Goal: Task Accomplishment & Management: Use online tool/utility

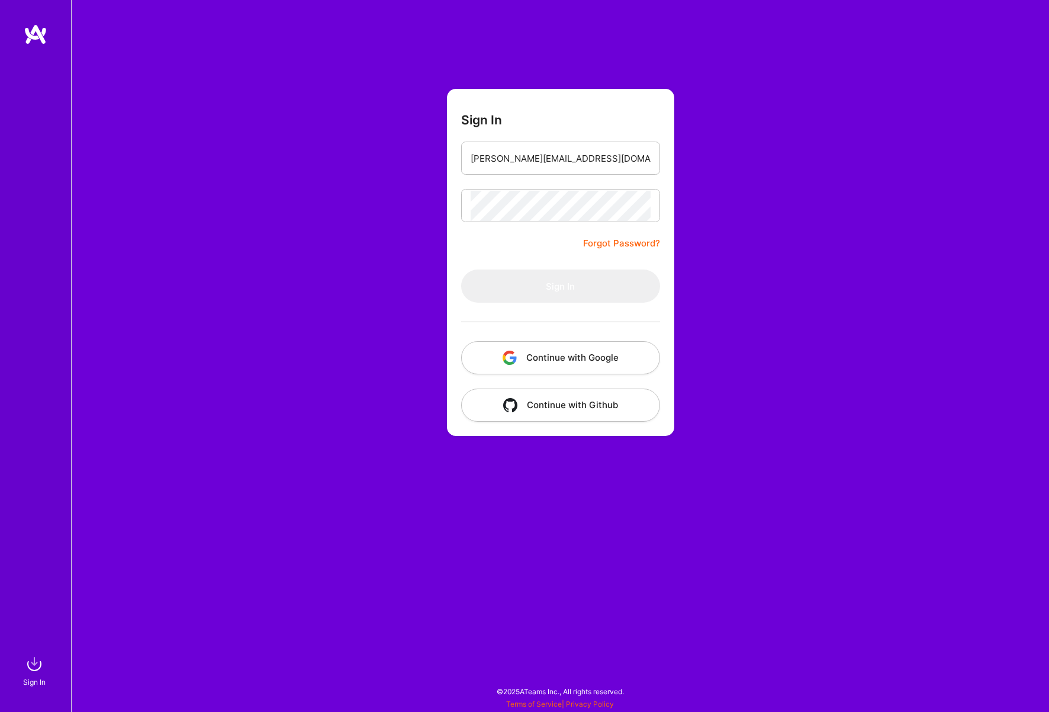
type input "[PERSON_NAME][EMAIL_ADDRESS][DOMAIN_NAME]"
click at [560, 286] on button "Sign In" at bounding box center [560, 285] width 199 height 33
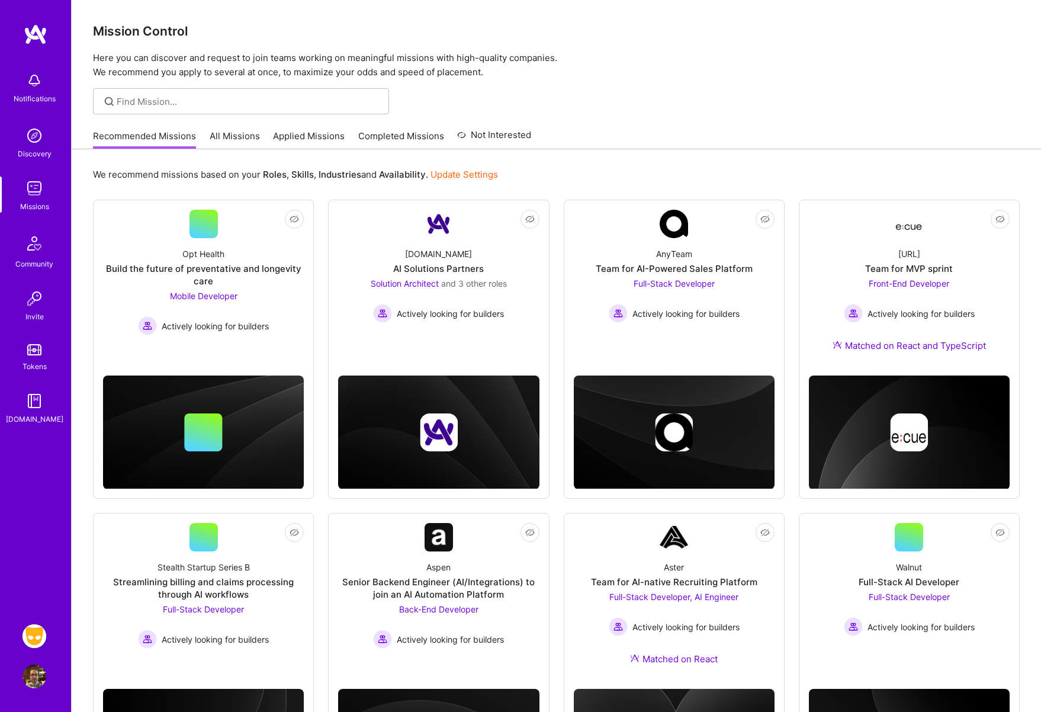
click at [37, 630] on img at bounding box center [35, 636] width 24 height 24
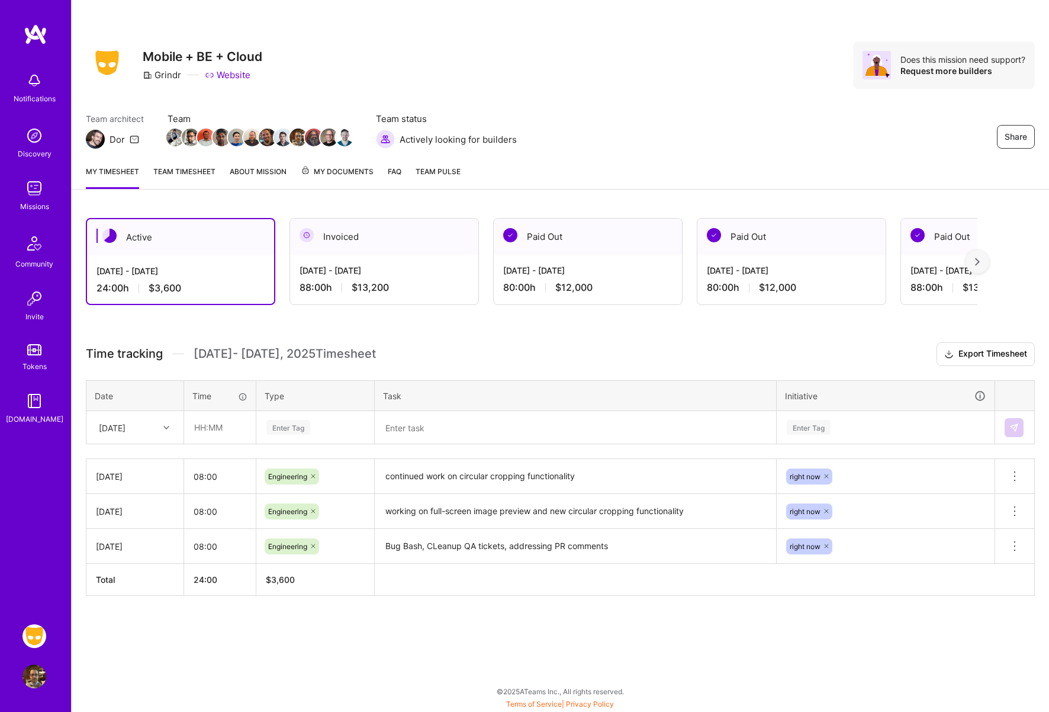
click at [162, 427] on div at bounding box center [168, 427] width 18 height 15
click at [140, 571] on div "[DATE]" at bounding box center [135, 571] width 96 height 22
click at [231, 432] on input "text" at bounding box center [220, 427] width 70 height 31
type input "08:00"
type input "en"
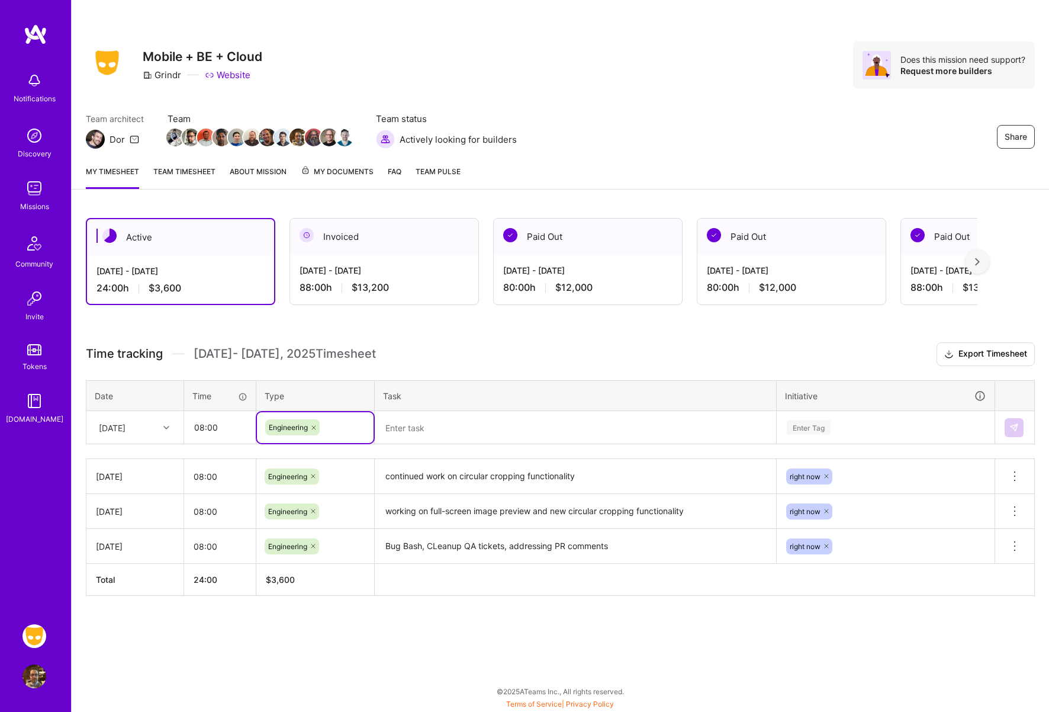
click at [468, 428] on textarea at bounding box center [575, 427] width 399 height 31
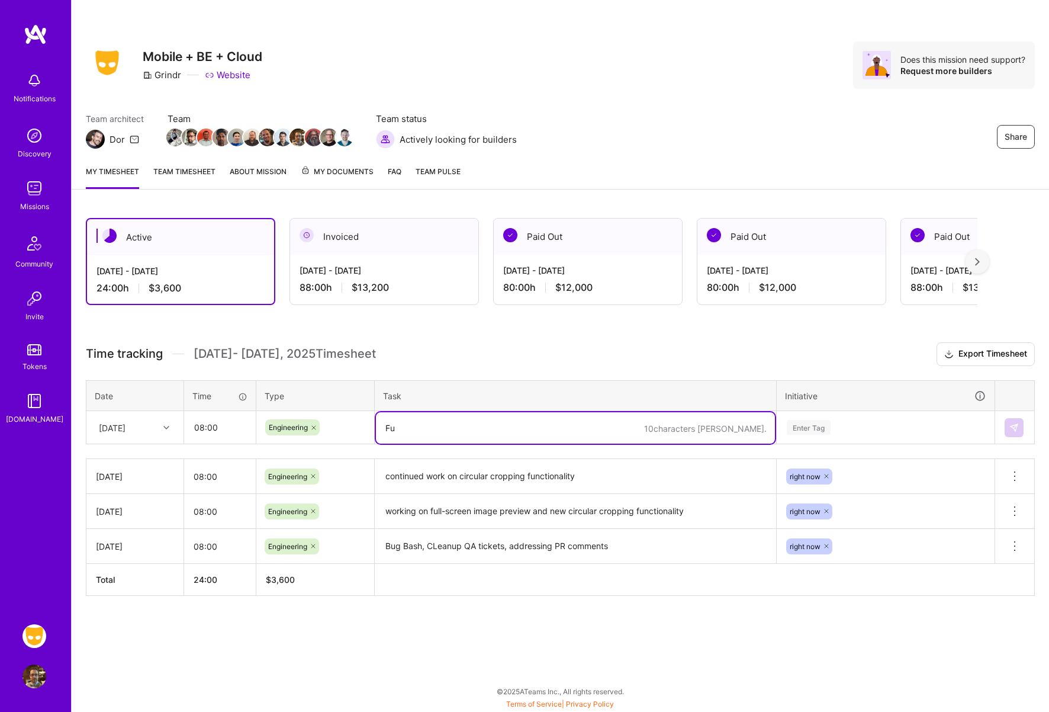
type textarea "F"
type textarea "RN Feed Post Detail View"
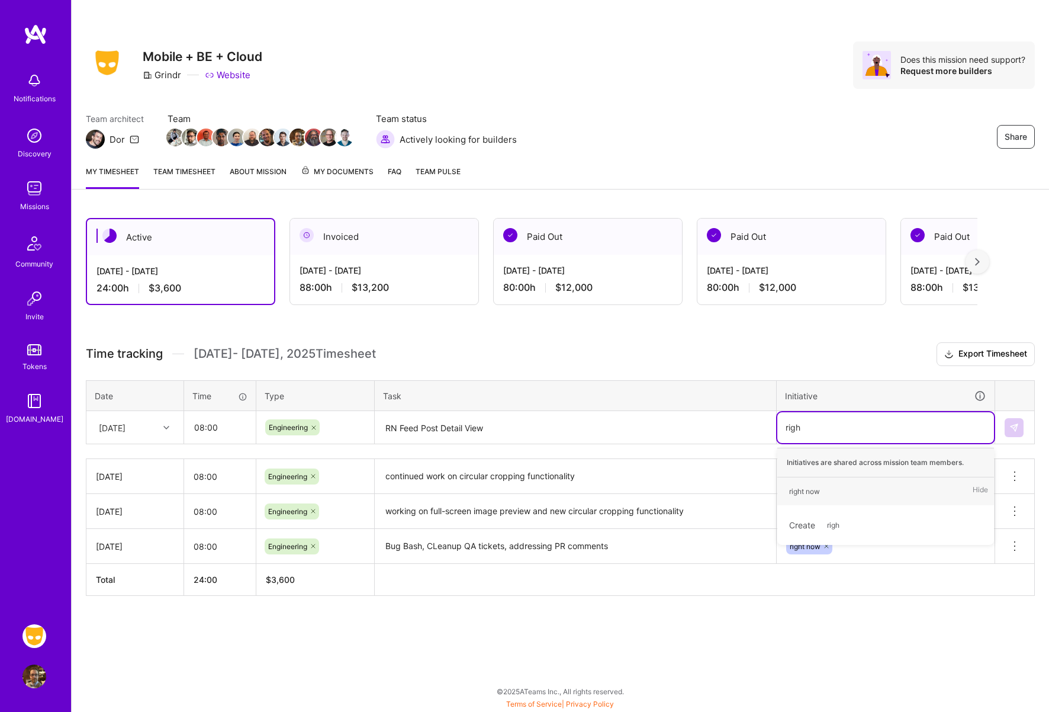
type input "right"
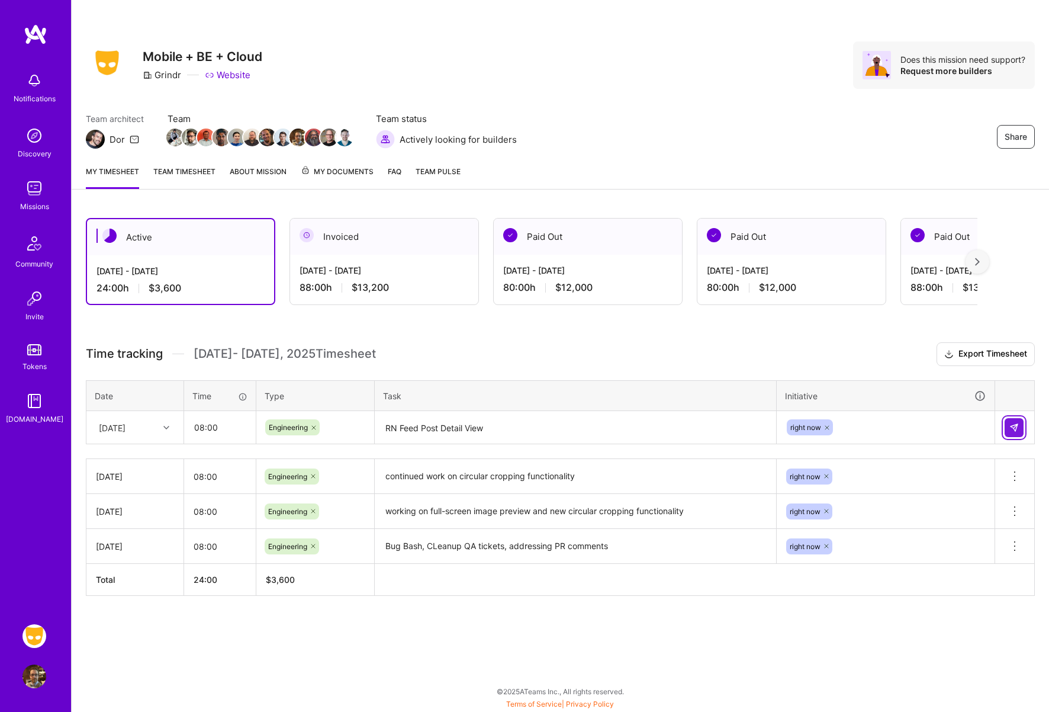
click at [1008, 424] on button at bounding box center [1014, 427] width 19 height 19
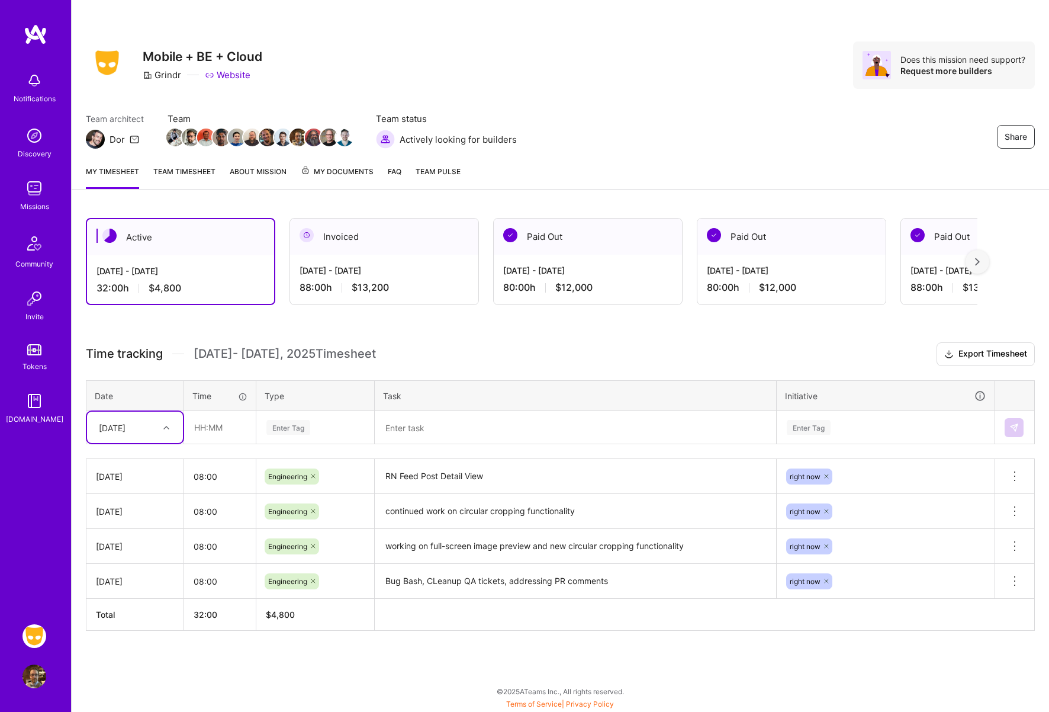
click at [172, 427] on div at bounding box center [168, 427] width 18 height 15
click at [129, 567] on div "[DATE]" at bounding box center [135, 571] width 96 height 22
click at [213, 436] on input "text" at bounding box center [220, 427] width 70 height 31
type input "08:00"
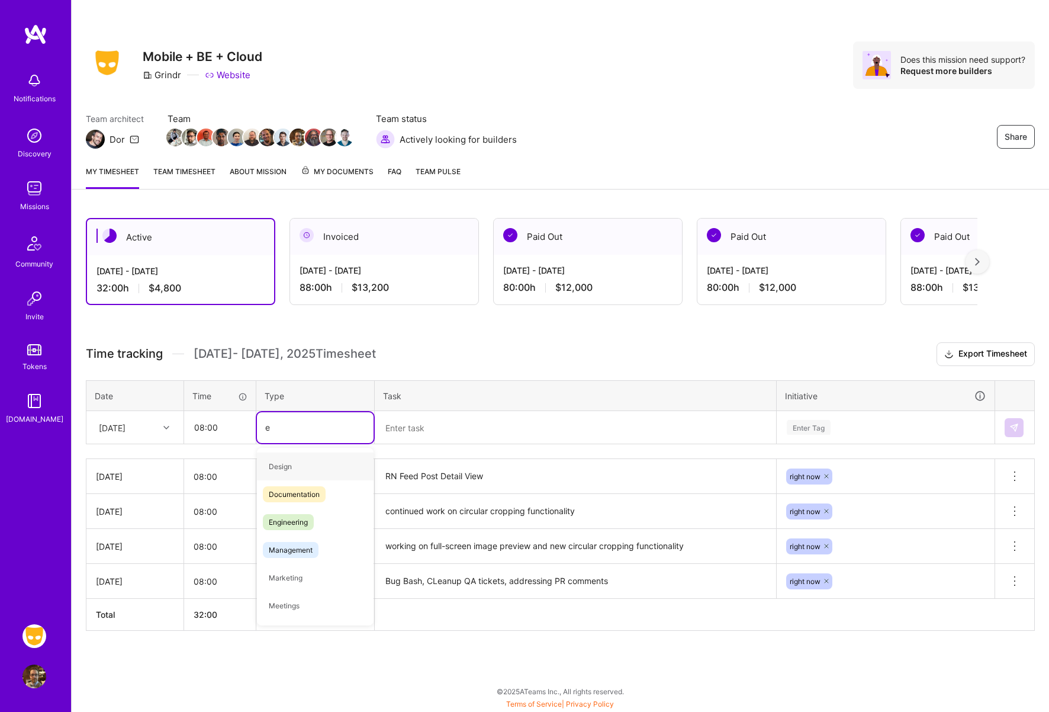
type input "en"
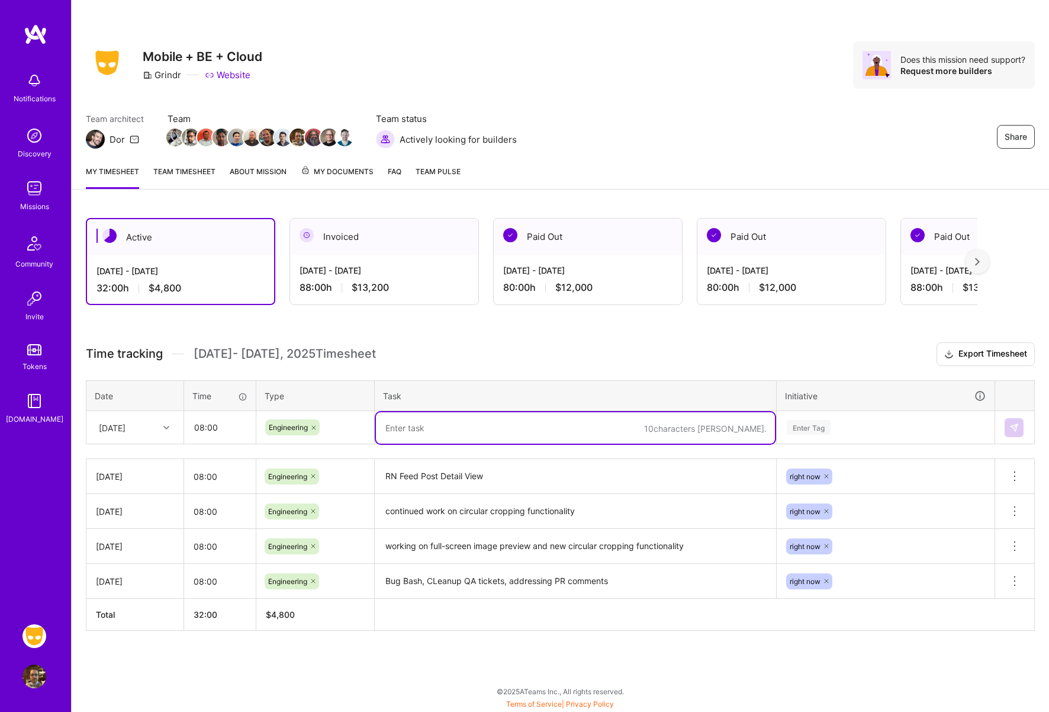
type textarea "F"
type textarea "More work on the RN Detail view presentation, also from profile flipper"
click at [810, 429] on div "Enter Tag" at bounding box center [809, 427] width 44 height 18
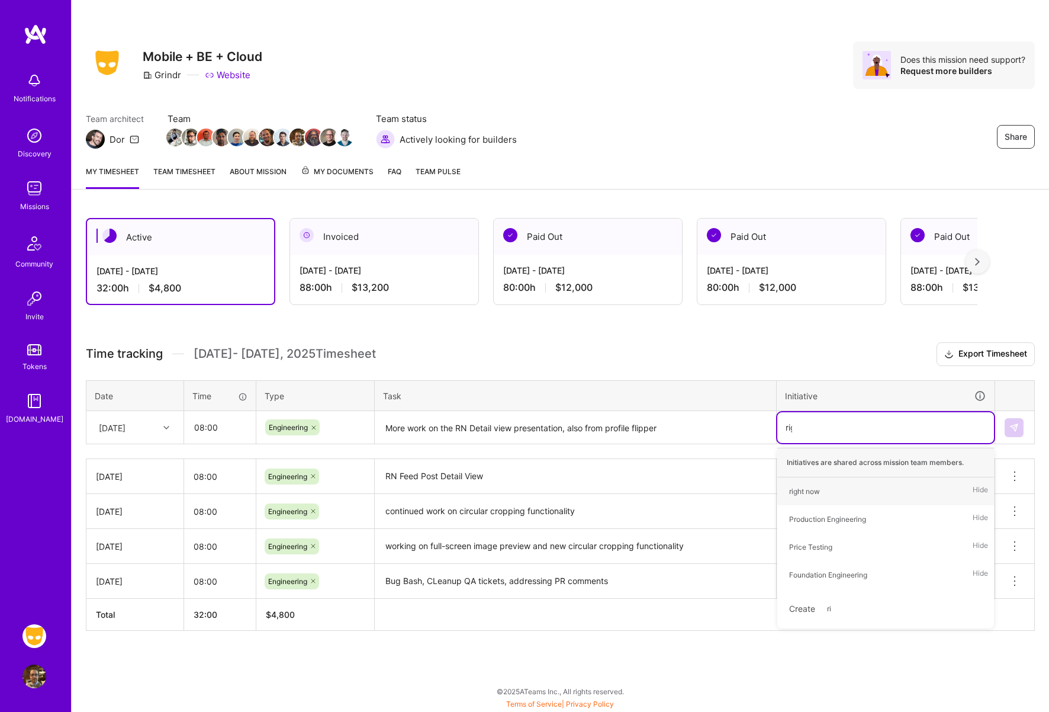
type input "righ"
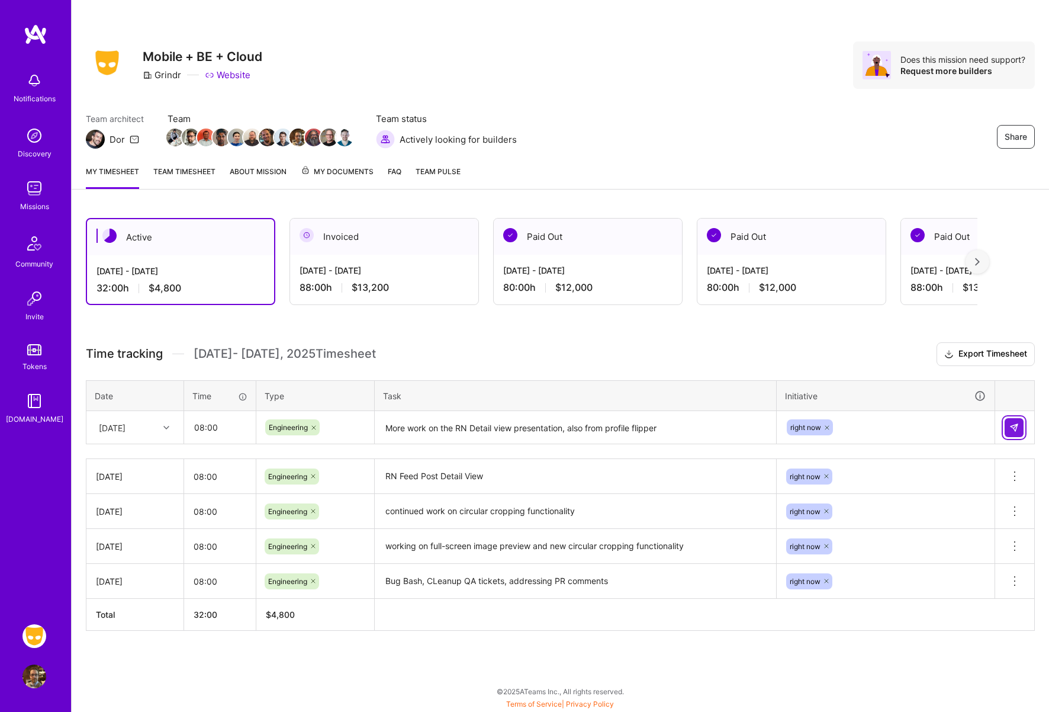
click at [1016, 427] on img at bounding box center [1014, 427] width 9 height 9
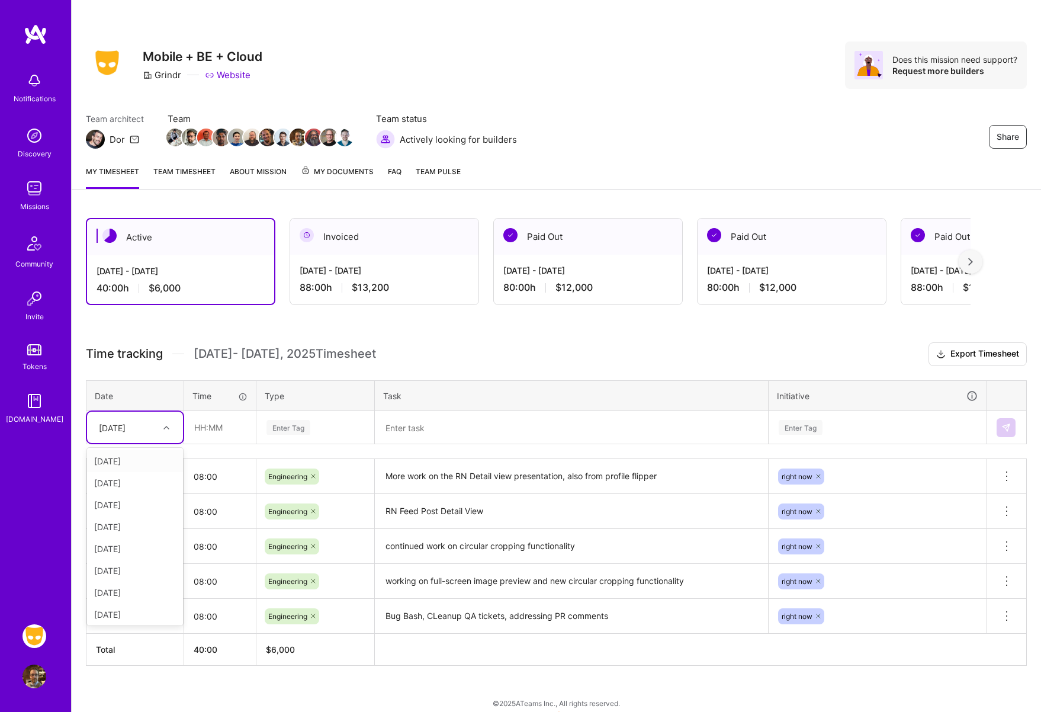
click at [168, 426] on icon at bounding box center [166, 428] width 6 height 6
click at [134, 594] on div "[DATE]" at bounding box center [135, 592] width 96 height 22
click at [230, 429] on input "text" at bounding box center [220, 427] width 70 height 31
type input "08:00"
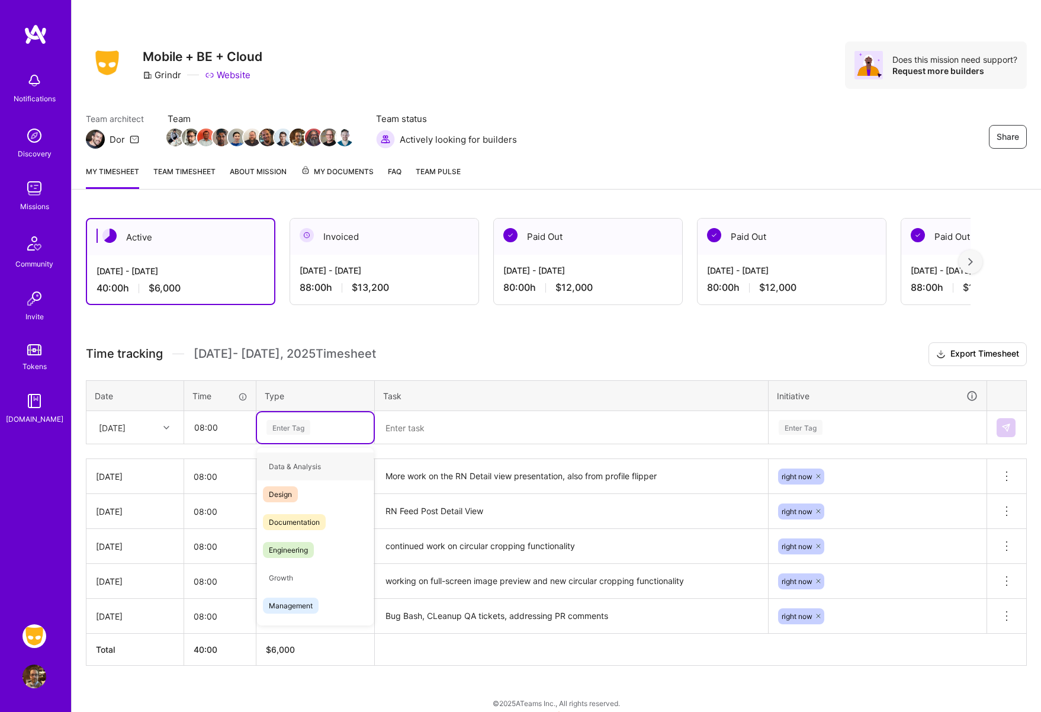
type input "e"
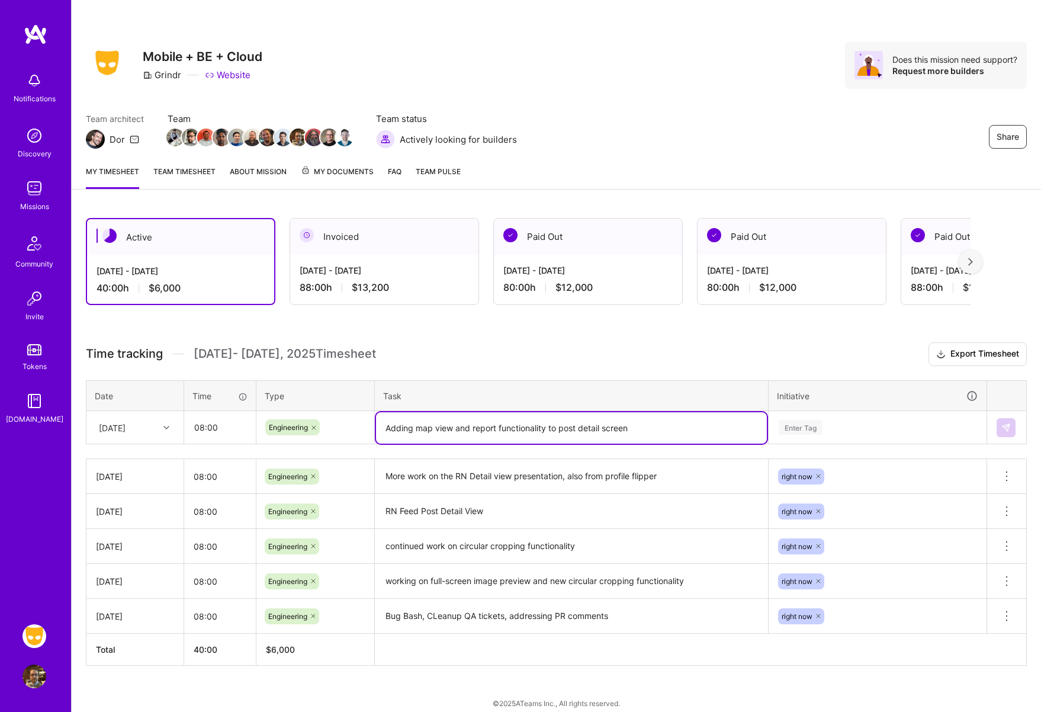
type textarea "Adding map view and report functionality to post detail screen"
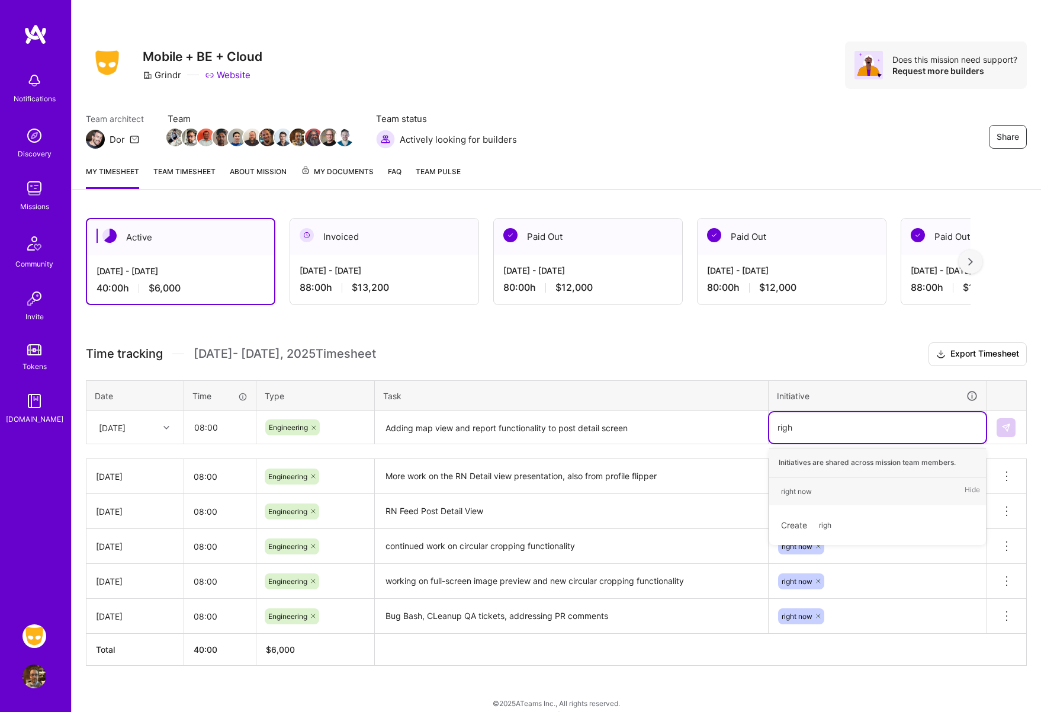
type input "right"
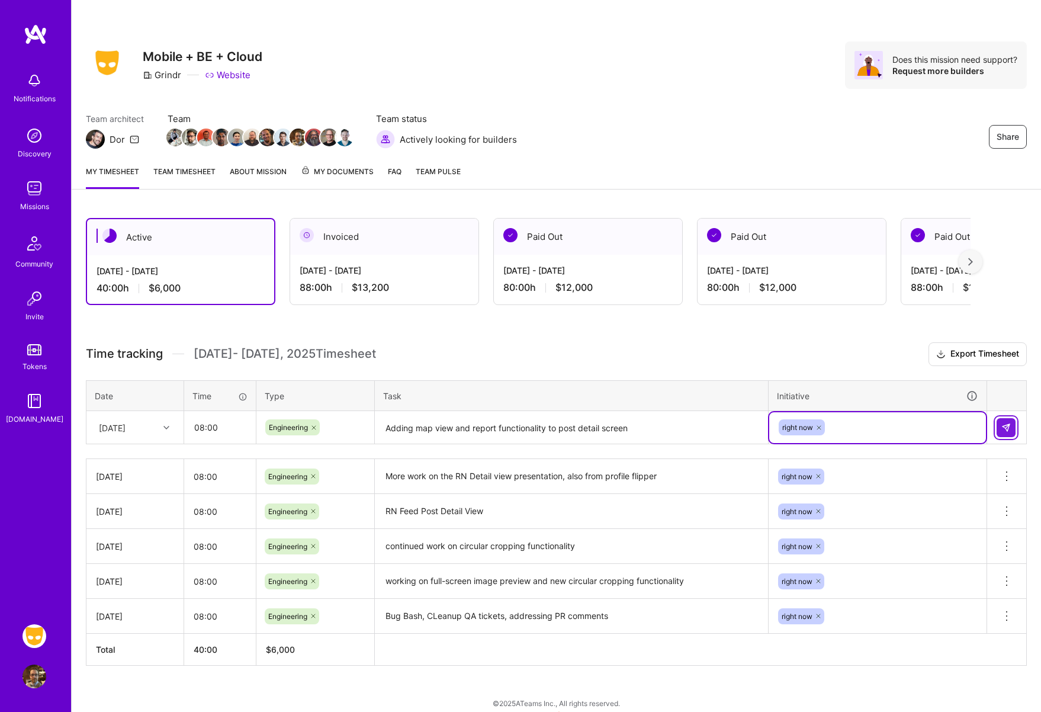
click at [1010, 426] on img at bounding box center [1005, 427] width 9 height 9
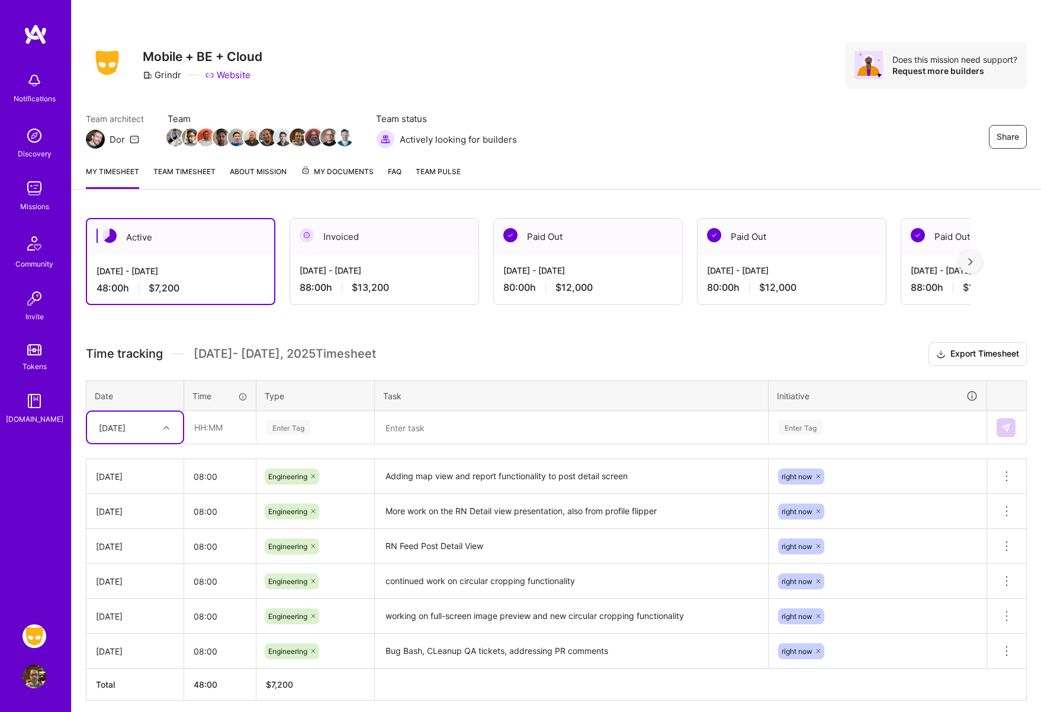
click at [168, 428] on icon at bounding box center [166, 428] width 6 height 6
click at [136, 581] on div "[DATE]" at bounding box center [135, 587] width 96 height 22
click at [232, 428] on input "text" at bounding box center [220, 427] width 70 height 31
type input "08:00"
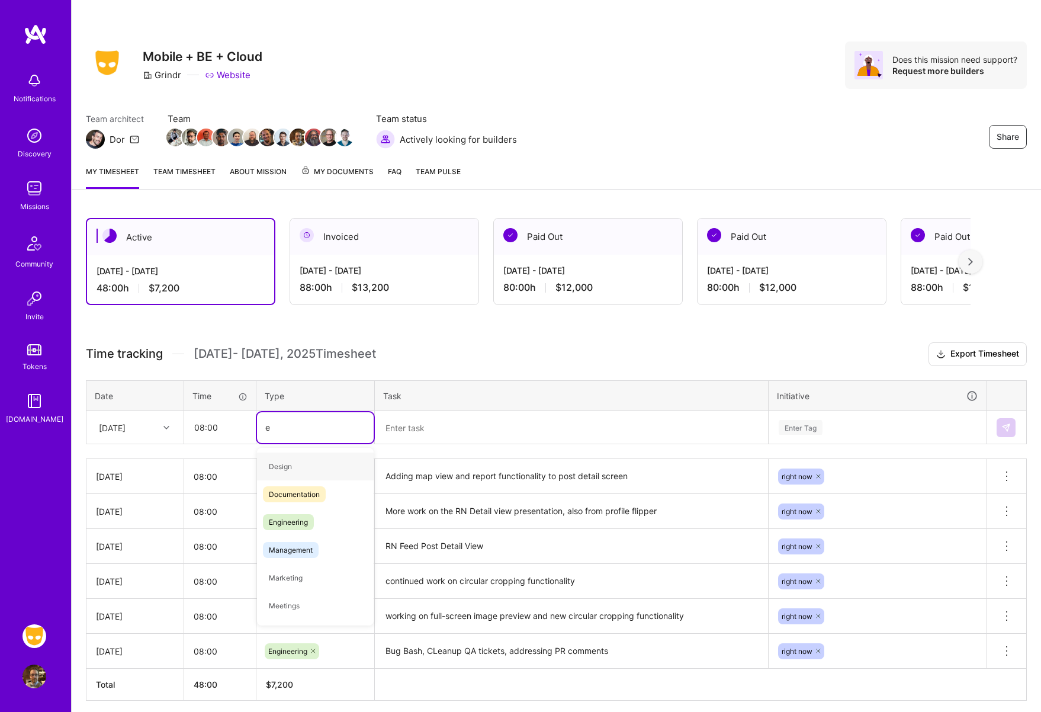
type input "en"
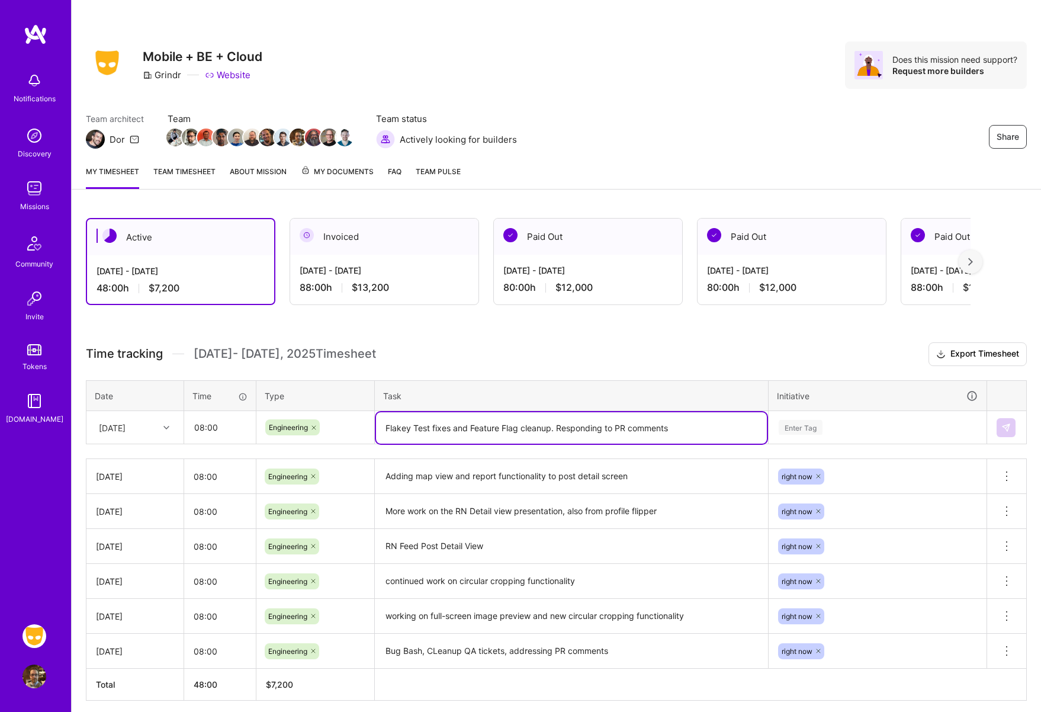
type textarea "Flakey Test fixes and Feature Flag cleanup. Responding to PR comments"
click at [798, 429] on div "Enter Tag" at bounding box center [801, 427] width 44 height 18
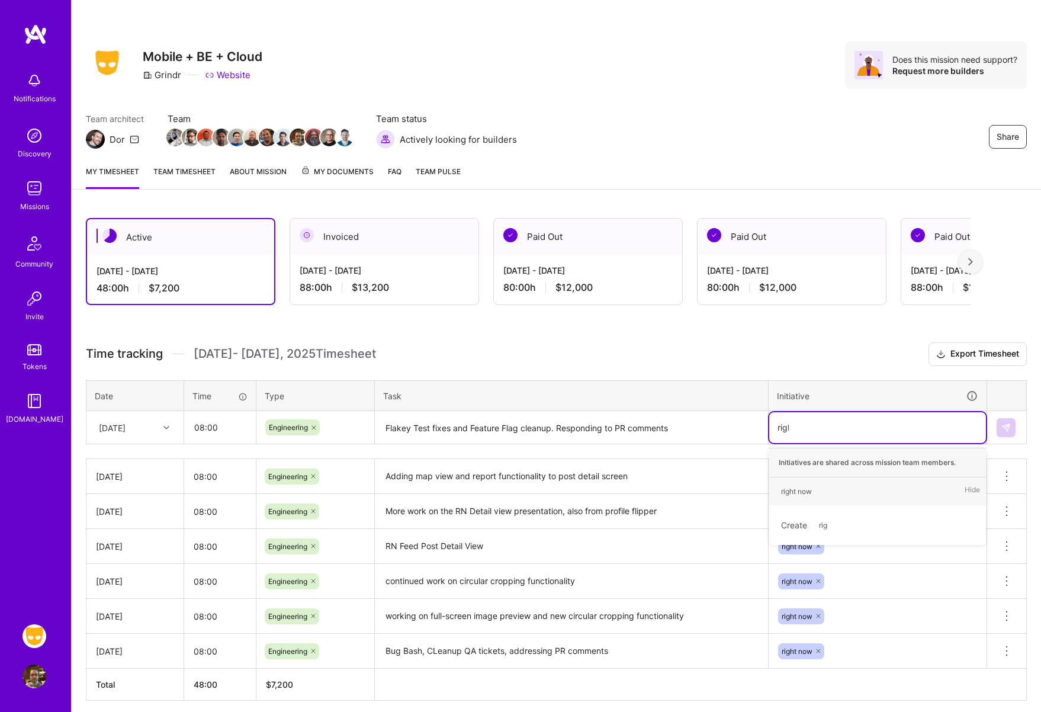
type input "right"
click at [801, 495] on div "right now" at bounding box center [796, 491] width 31 height 12
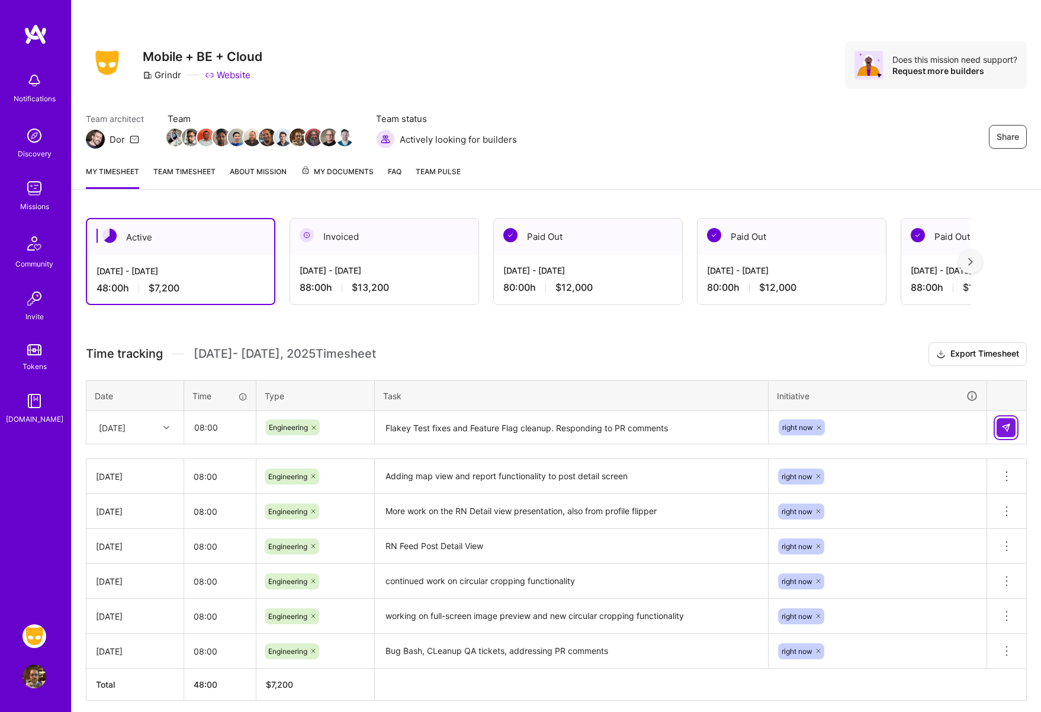
click at [999, 426] on button at bounding box center [1006, 427] width 19 height 19
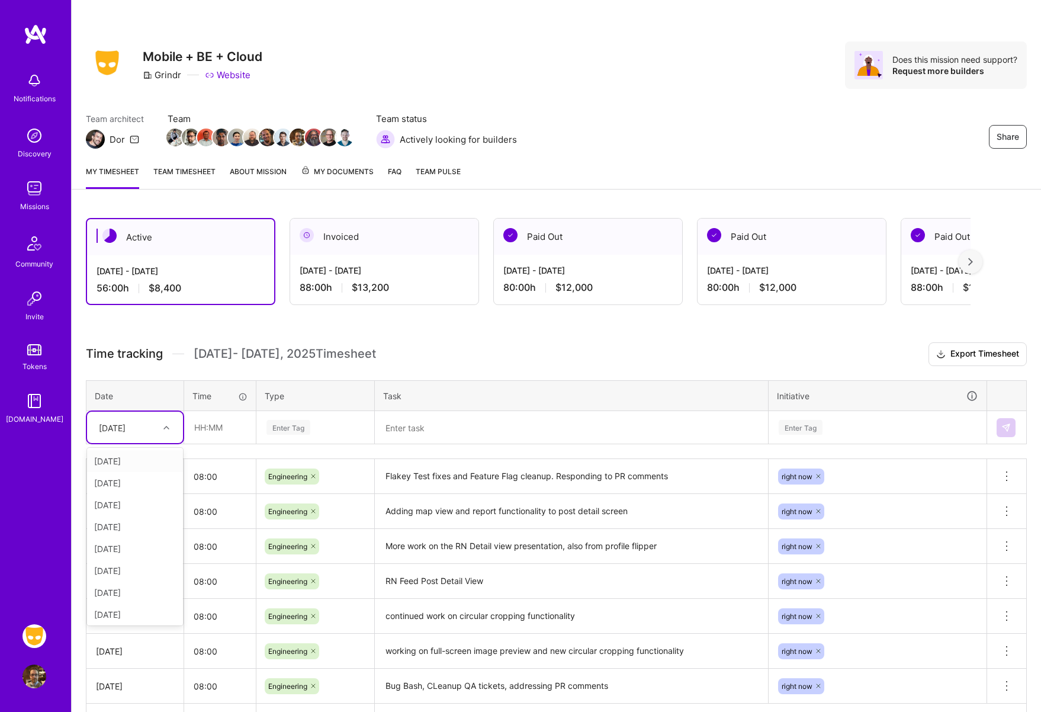
click at [166, 426] on icon at bounding box center [166, 428] width 6 height 6
click at [118, 567] on div "[DATE]" at bounding box center [135, 568] width 96 height 22
click at [212, 432] on input "text" at bounding box center [220, 427] width 70 height 31
type input "08:00"
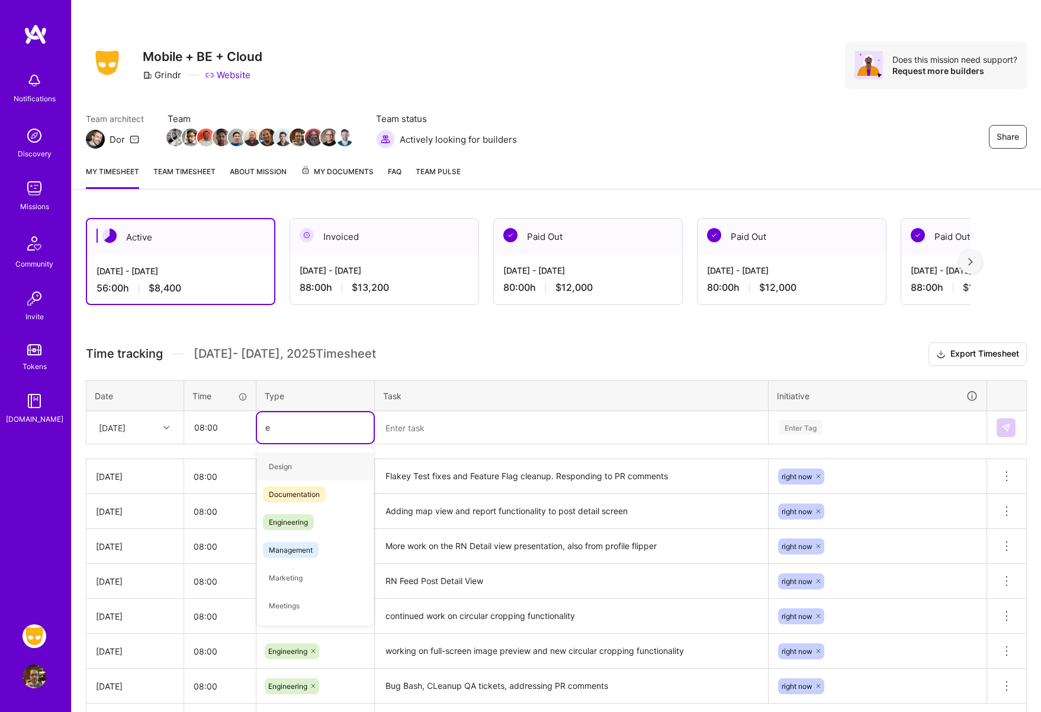
type input "en"
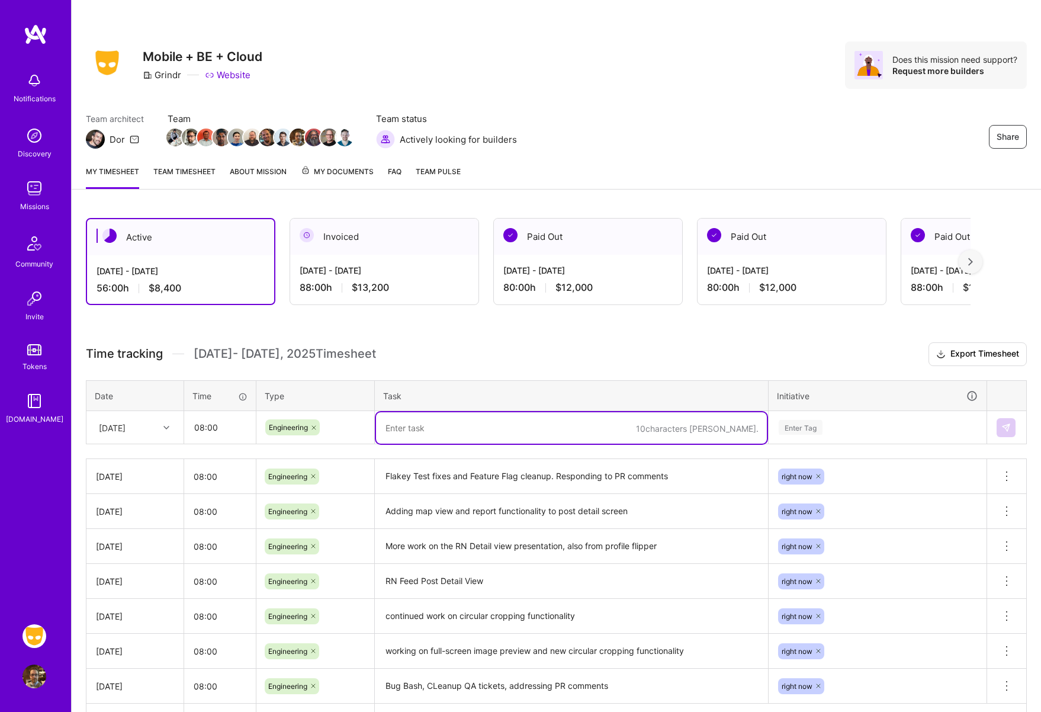
click at [429, 423] on textarea at bounding box center [571, 427] width 391 height 31
type textarea "PR updates and work to prep for Bug Bash. Started addressing BB issues"
click at [790, 427] on div "Enter Tag" at bounding box center [801, 427] width 44 height 18
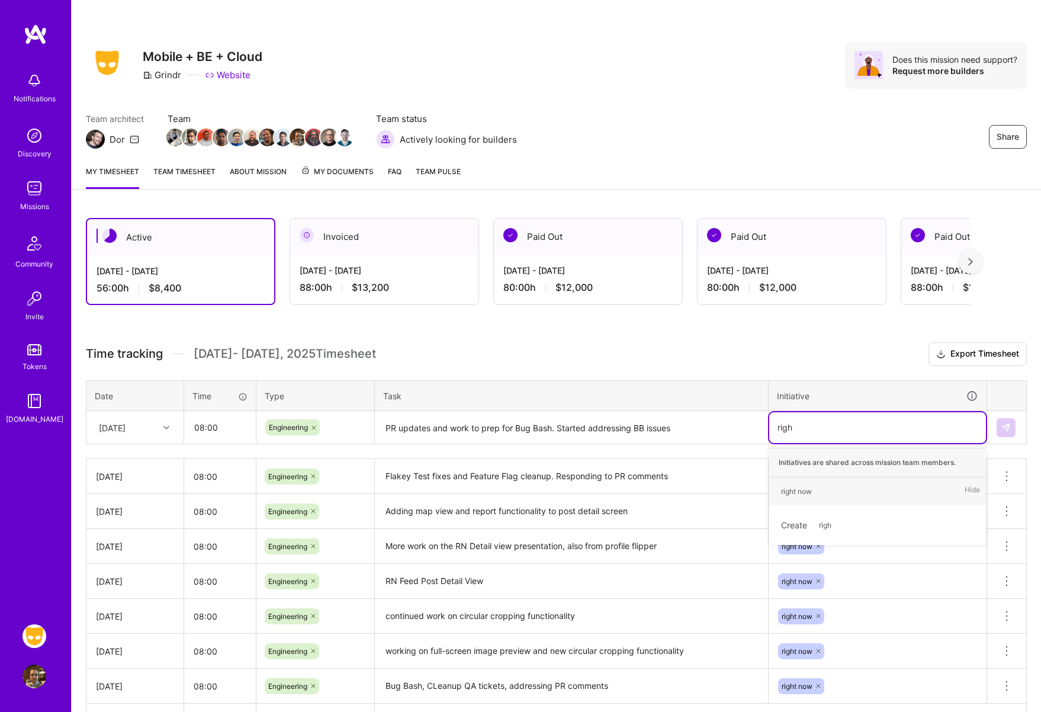
type input "right"
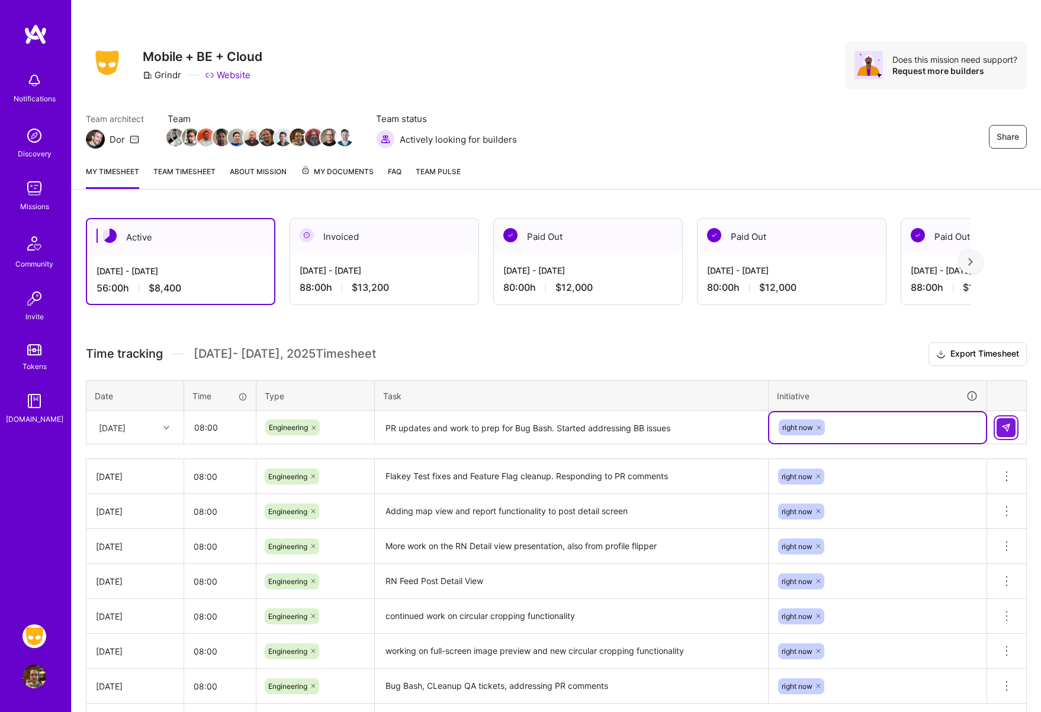
click at [1001, 424] on button at bounding box center [1006, 427] width 19 height 19
